Goal: Information Seeking & Learning: Learn about a topic

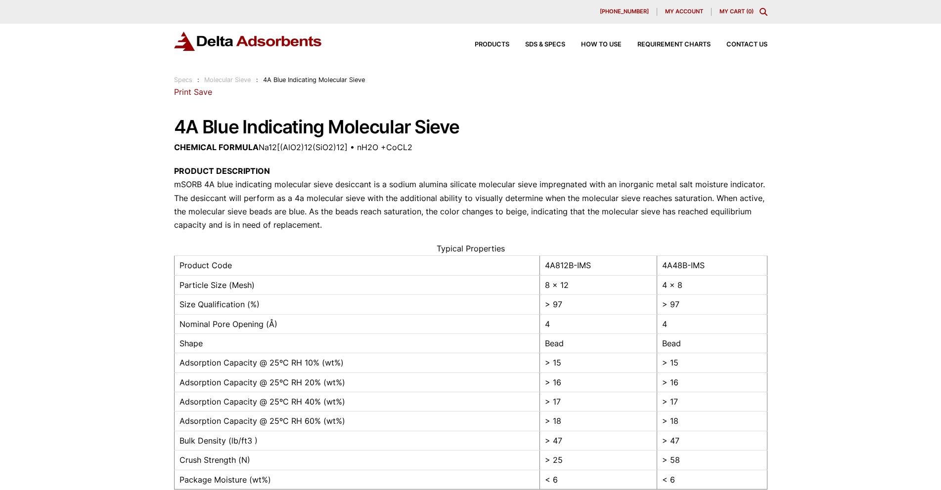
click at [475, 123] on h1 "4A Blue Indicating Molecular Sieve" at bounding box center [470, 127] width 593 height 20
drag, startPoint x: 431, startPoint y: 124, endPoint x: 401, endPoint y: 124, distance: 29.7
click at [416, 124] on h1 "4A Blue Indicating Molecular Sieve" at bounding box center [470, 127] width 593 height 20
click at [310, 119] on h1 "4A Blue Indicating Molecular Sieve" at bounding box center [470, 127] width 593 height 20
click at [147, 122] on div "Our website has detected that you are using an outdated browser that will preve…" at bounding box center [470, 420] width 941 height 841
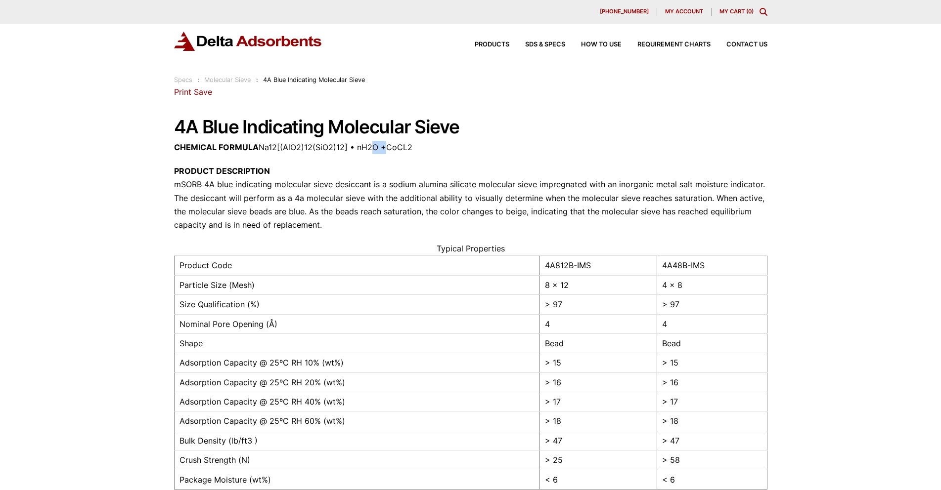
drag, startPoint x: 369, startPoint y: 141, endPoint x: 412, endPoint y: 142, distance: 42.5
click at [403, 142] on p "CHEMICAL FORMULA Na12[(AlO2)12(SiO2)12] • nH2O +CoCL2" at bounding box center [470, 147] width 593 height 13
click at [491, 131] on h1 "4A Blue Indicating Molecular Sieve" at bounding box center [470, 127] width 593 height 20
drag, startPoint x: 327, startPoint y: 129, endPoint x: 502, endPoint y: 120, distance: 175.2
click at [502, 120] on h1 "4A Blue Indicating Molecular Sieve" at bounding box center [470, 127] width 593 height 20
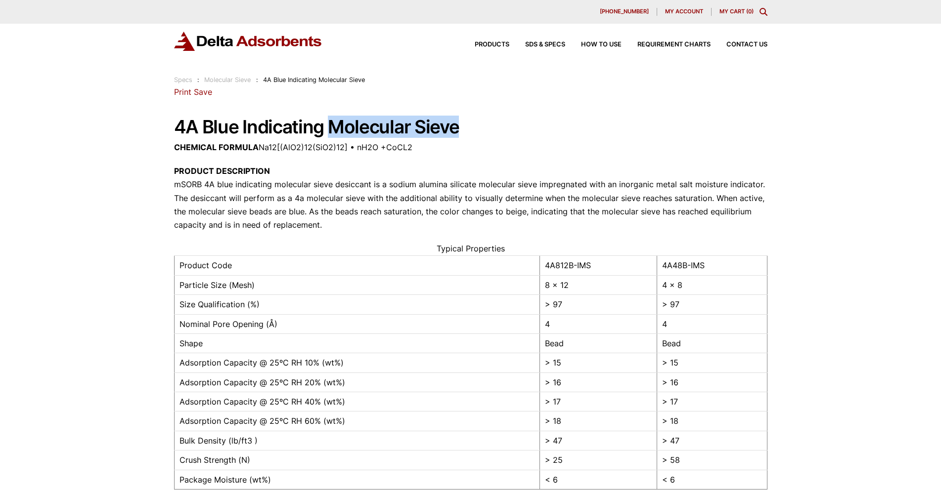
click at [502, 120] on h1 "4A Blue Indicating Molecular Sieve" at bounding box center [470, 127] width 593 height 20
click at [494, 45] on span "Products" at bounding box center [491, 45] width 35 height 6
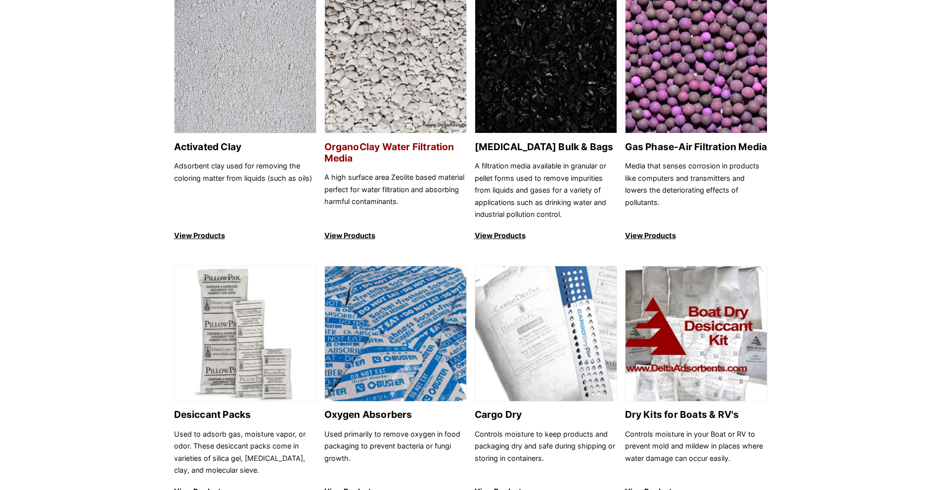
scroll to position [49, 0]
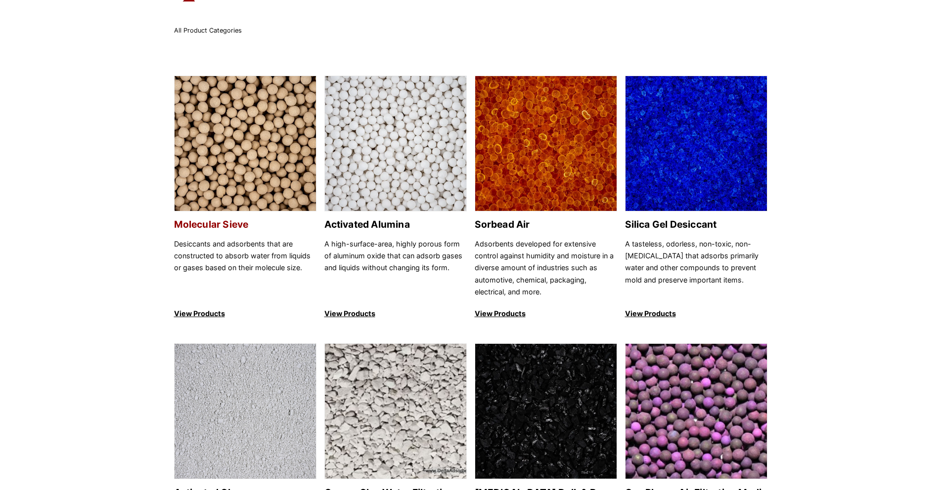
click at [234, 146] on img at bounding box center [244, 144] width 141 height 136
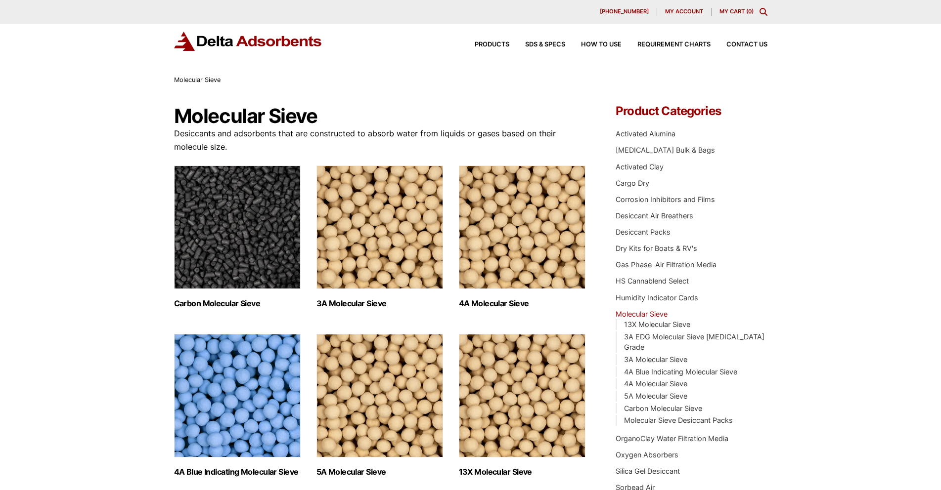
scroll to position [49, 0]
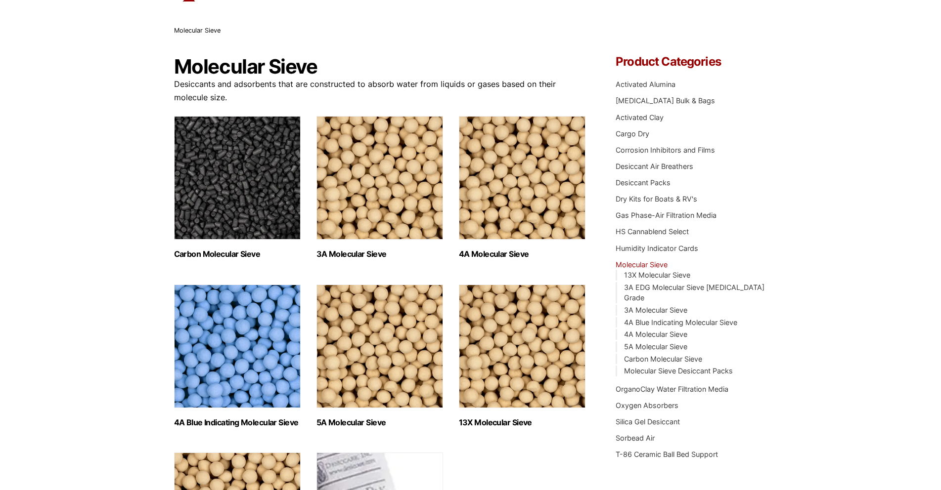
click at [231, 332] on img "Visit product category 4A Blue Indicating Molecular Sieve" at bounding box center [237, 347] width 127 height 124
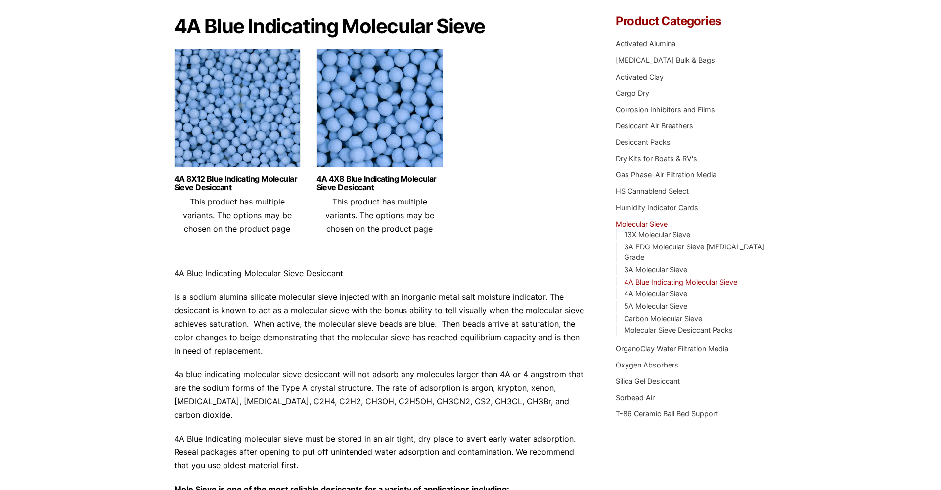
scroll to position [41, 0]
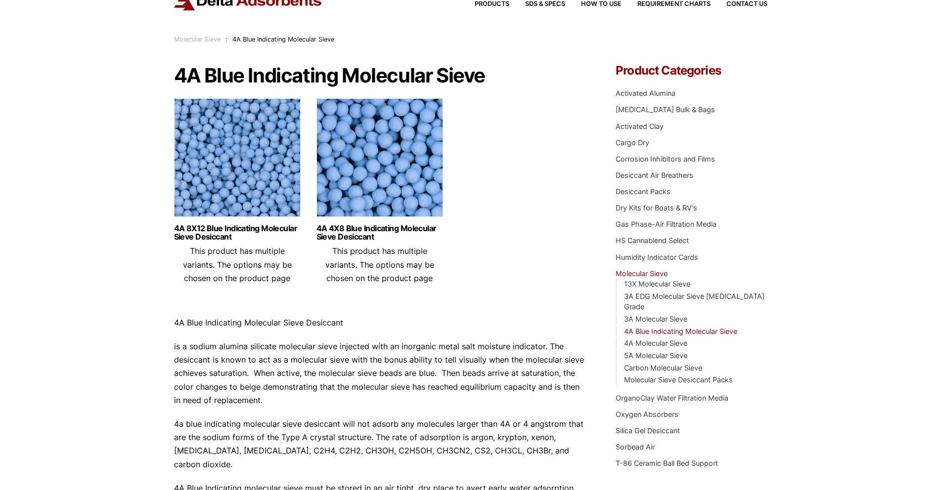
click at [117, 202] on div "Our website has detected that you are using an outdated browser that will preve…" at bounding box center [470, 422] width 941 height 926
click at [95, 35] on div "Molecular Sieve : 4A Blue Indicating Molecular Sieve" at bounding box center [470, 39] width 941 height 11
click at [58, 97] on div "Our website has detected that you are using an outdated browser that will preve…" at bounding box center [470, 422] width 941 height 926
click at [138, 41] on div "Molecular Sieve : 4A Blue Indicating Molecular Sieve" at bounding box center [470, 39] width 941 height 11
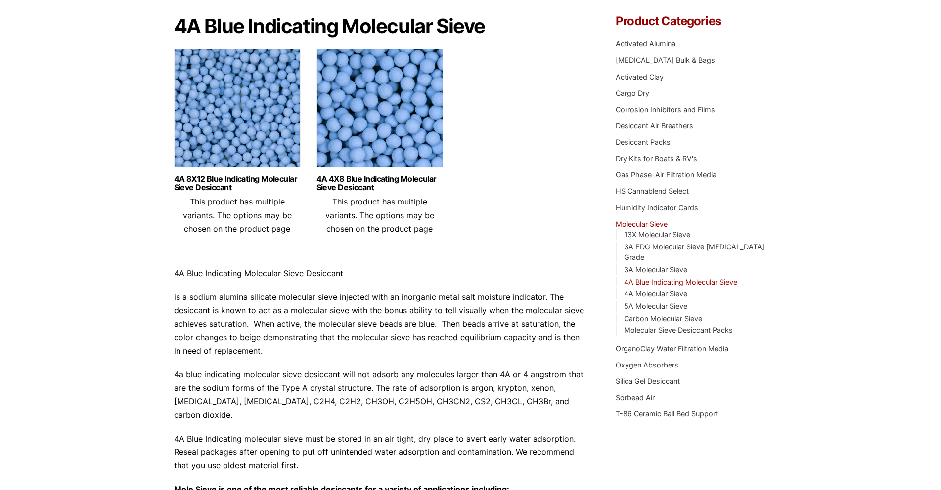
scroll to position [436, 0]
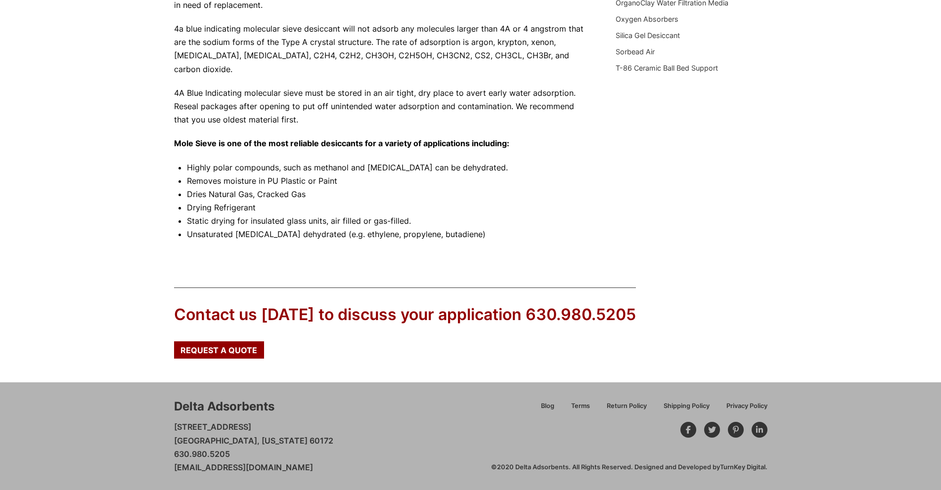
click at [120, 332] on div "Contact us today to discuss your application 630.980.5205 Request a Quote" at bounding box center [470, 327] width 941 height 111
click at [98, 327] on div "Contact us today to discuss your application 630.980.5205 Request a Quote" at bounding box center [470, 327] width 941 height 111
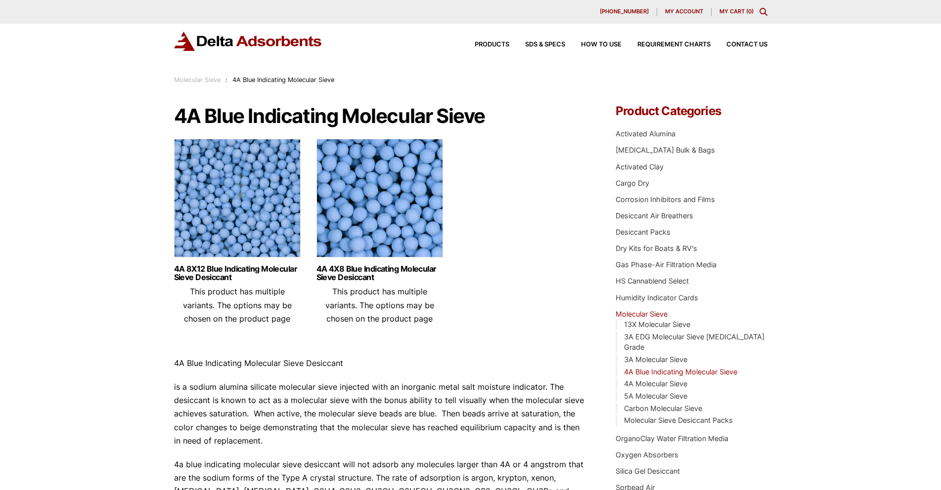
scroll to position [247, 0]
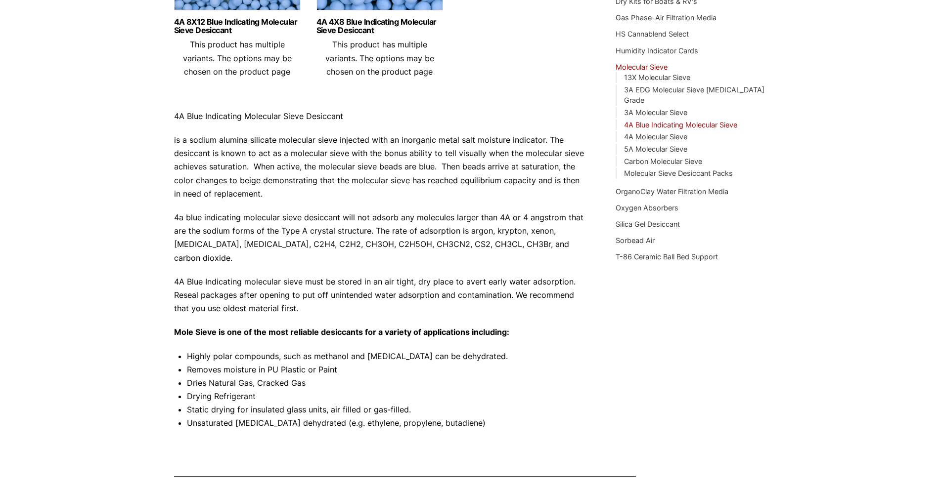
click at [203, 327] on p "Mole Sieve is one of the most reliable desiccants for a variety of applications…" at bounding box center [380, 332] width 412 height 13
click at [200, 315] on p "4A Blue Indicating molecular sieve must be stored in an air tight, dry place to…" at bounding box center [380, 295] width 412 height 41
click at [172, 155] on div "Our website has detected that you are using an outdated browser that will preve…" at bounding box center [470, 216] width 941 height 926
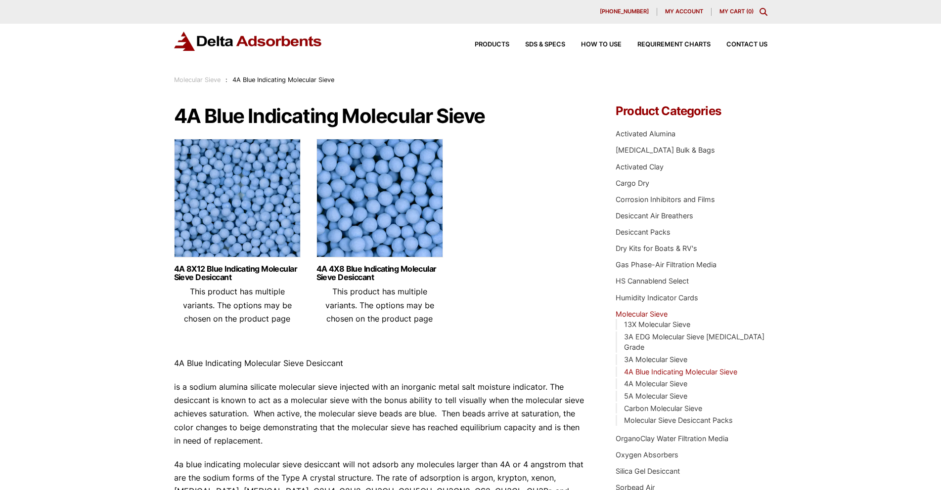
click at [130, 218] on div "Our website has detected that you are using an outdated browser that will preve…" at bounding box center [470, 463] width 941 height 926
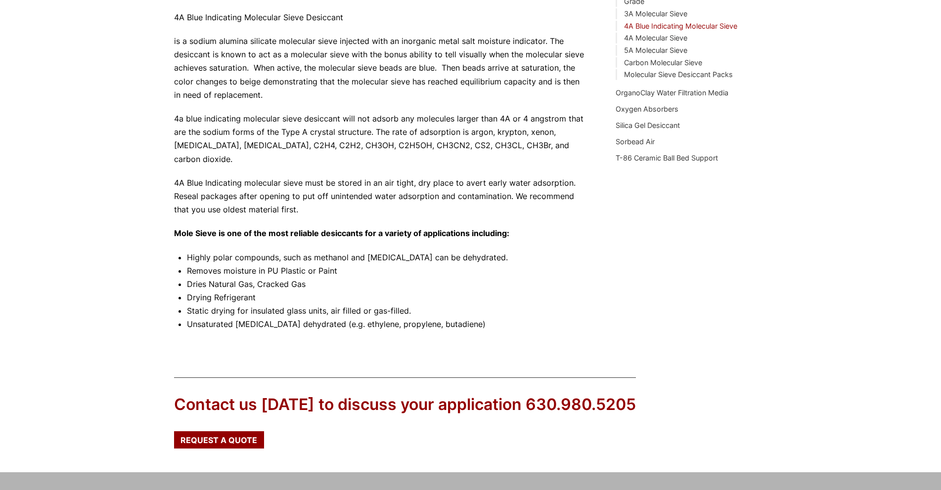
scroll to position [49, 0]
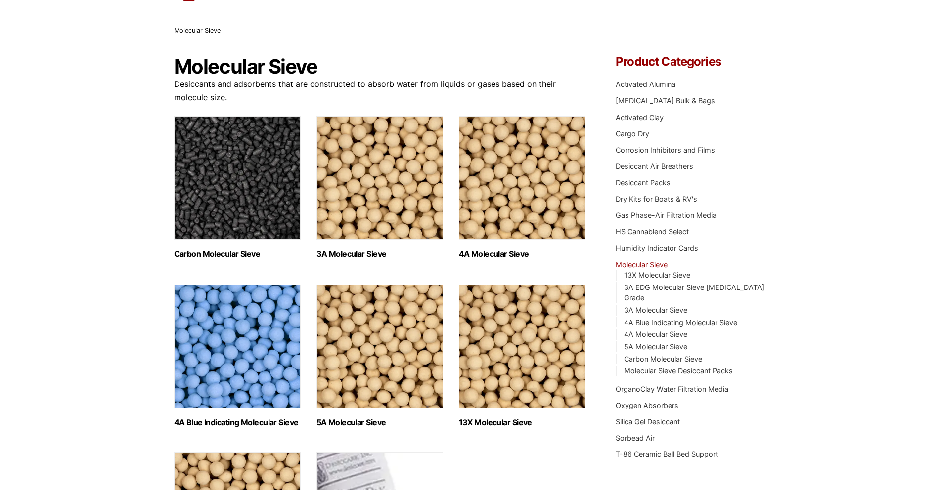
click at [513, 193] on img "Visit product category 4A Molecular Sieve" at bounding box center [522, 178] width 127 height 124
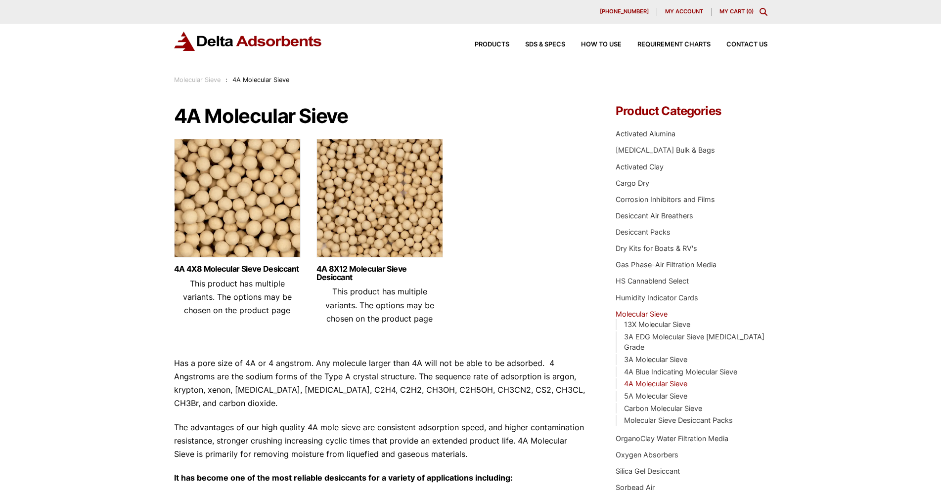
click at [96, 167] on div "Our website has detected that you are using an outdated browser that will preve…" at bounding box center [470, 475] width 941 height 950
click at [61, 221] on div "Our website has detected that you are using an outdated browser that will preve…" at bounding box center [470, 475] width 941 height 950
click at [41, 131] on div "Our website has detected that you are using an outdated browser that will preve…" at bounding box center [470, 475] width 941 height 950
click at [56, 125] on div "Our website has detected that you are using an outdated browser that will preve…" at bounding box center [470, 475] width 941 height 950
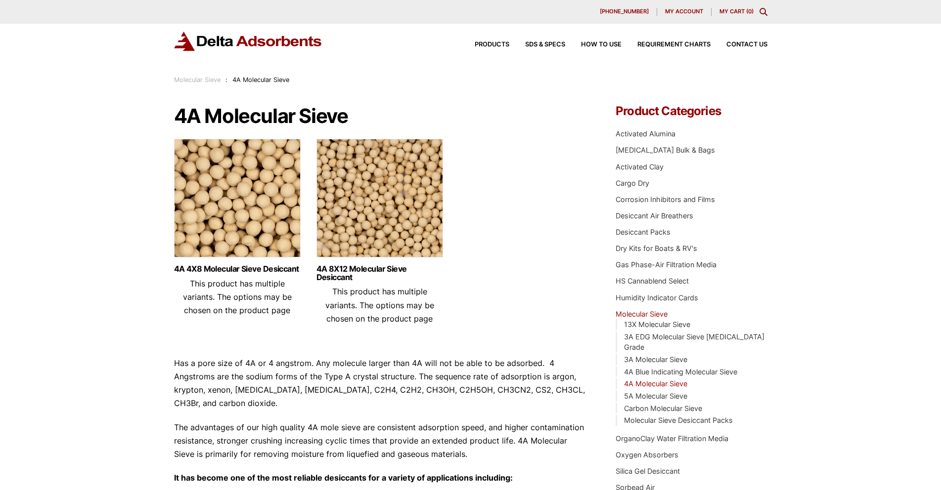
click at [56, 125] on div "Our website has detected that you are using an outdated browser that will preve…" at bounding box center [470, 475] width 941 height 950
click at [852, 145] on div "Our website has detected that you are using an outdated browser that will preve…" at bounding box center [470, 475] width 941 height 950
click at [95, 237] on div "Our website has detected that you are using an outdated browser that will preve…" at bounding box center [470, 475] width 941 height 950
click at [97, 280] on div "Our website has detected that you are using an outdated browser that will preve…" at bounding box center [470, 475] width 941 height 950
click at [159, 76] on div "Molecular Sieve : 4A Molecular Sieve" at bounding box center [470, 80] width 941 height 11
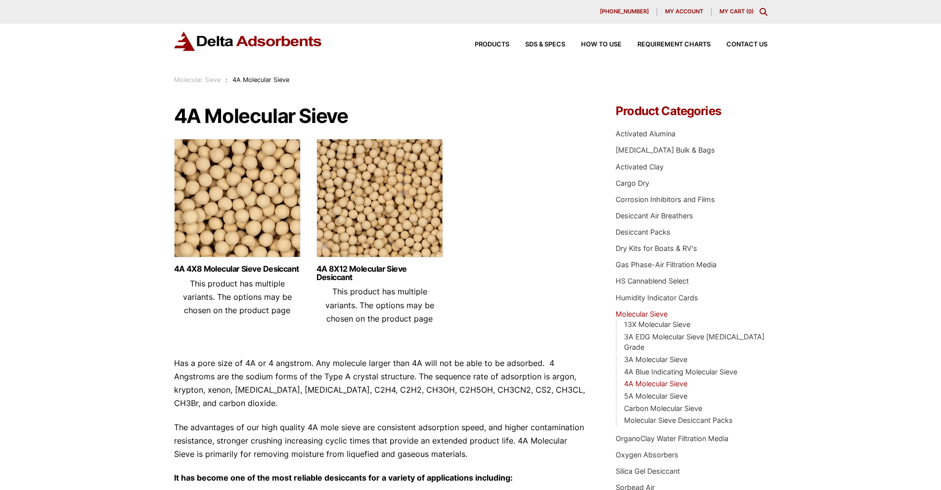
click at [50, 128] on div "Our website has detected that you are using an outdated browser that will preve…" at bounding box center [470, 475] width 941 height 950
